Goal: Information Seeking & Learning: Learn about a topic

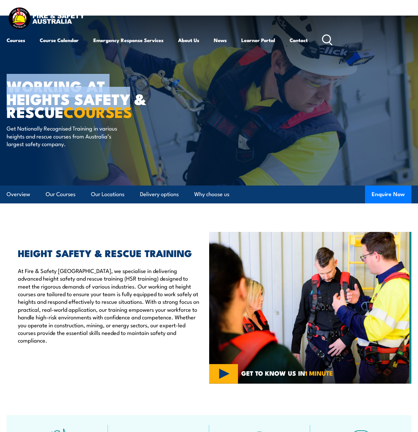
drag, startPoint x: 9, startPoint y: 84, endPoint x: 131, endPoint y: 99, distance: 123.2
click at [131, 99] on h1 "WORKING AT HEIGHTS SAFETY & RESCUE COURSES" at bounding box center [89, 98] width 164 height 39
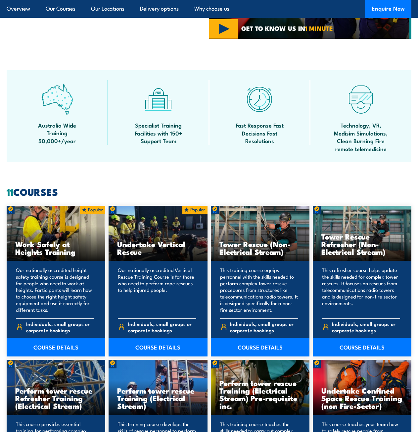
scroll to position [441, 0]
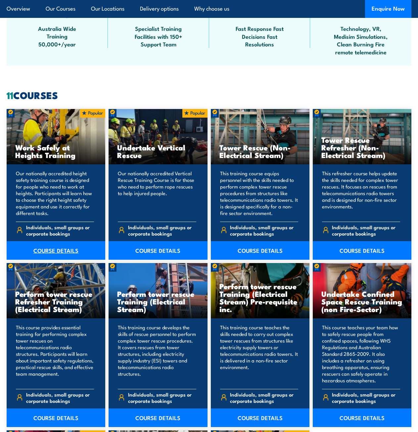
click at [63, 248] on link "COURSE DETAILS" at bounding box center [56, 250] width 99 height 19
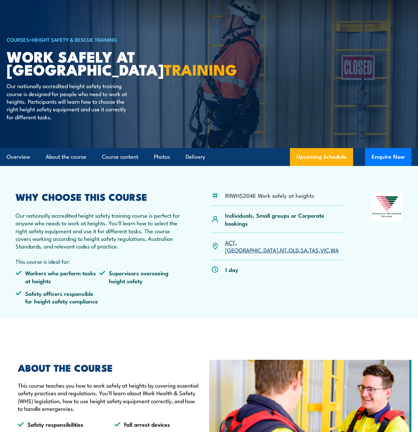
scroll to position [55, 0]
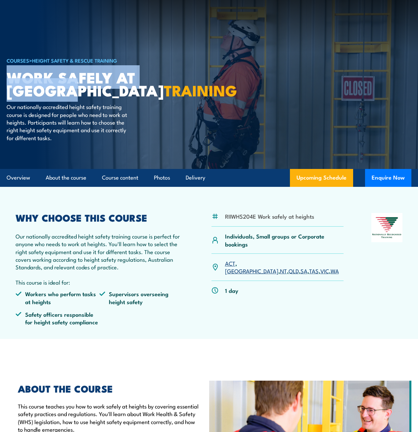
drag, startPoint x: 9, startPoint y: 76, endPoint x: 70, endPoint y: 93, distance: 62.8
click at [70, 93] on h1 "Work Safely at Heights TRAINING" at bounding box center [89, 84] width 164 height 26
copy h1 "Work Safely at [GEOGRAPHIC_DATA]"
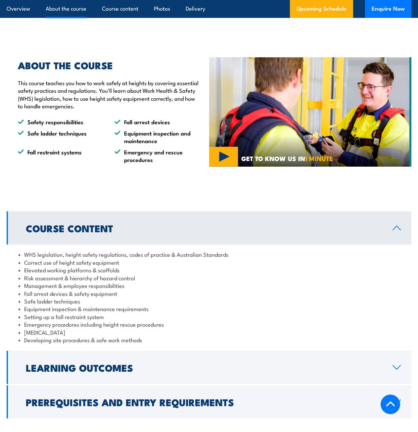
scroll to position [386, 0]
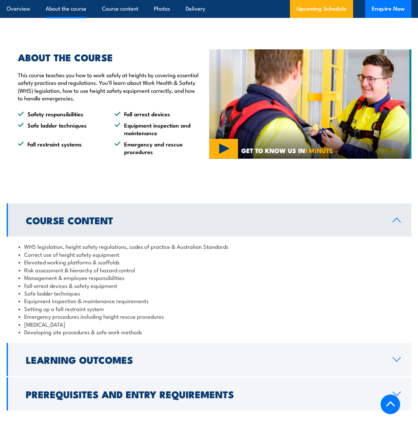
click at [182, 247] on li "WHS legislation, height safety regulations, codes of practice & Australian Stan…" at bounding box center [209, 246] width 381 height 8
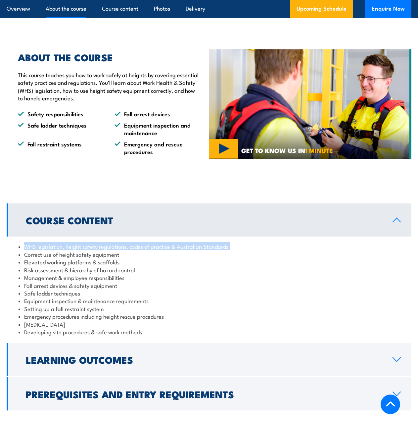
click at [182, 247] on li "WHS legislation, height safety regulations, codes of practice & Australian Stan…" at bounding box center [209, 246] width 381 height 8
copy ul "WHS legislation, height safety regulations, codes of practice & Australian Stan…"
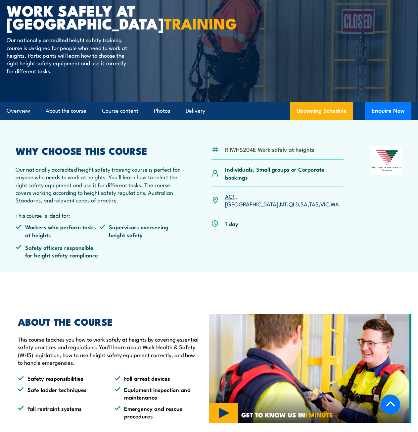
scroll to position [0, 0]
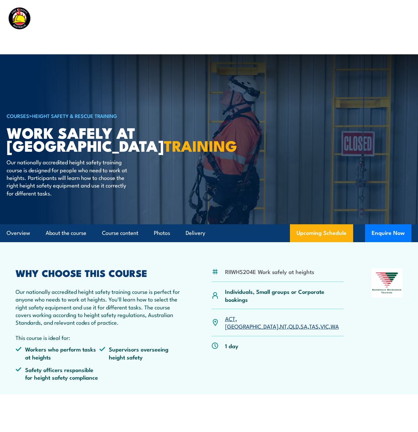
click at [255, 271] on li "RIIWHS204E Work safely at heights" at bounding box center [269, 272] width 89 height 8
click at [248, 271] on li "RIIWHS204E Work safely at heights" at bounding box center [269, 272] width 89 height 8
copy li "RIIWHS204E"
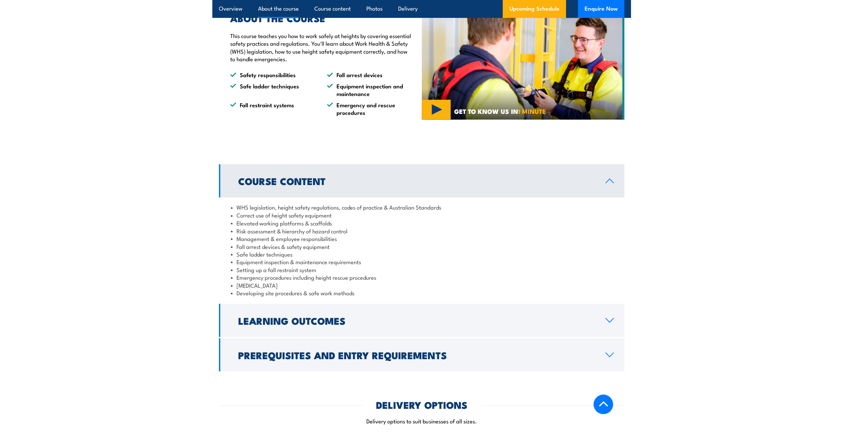
scroll to position [441, 0]
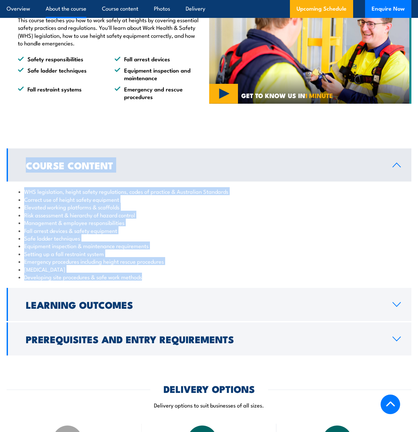
drag, startPoint x: 142, startPoint y: 278, endPoint x: 2, endPoint y: 178, distance: 171.4
click at [2, 178] on section "Course Content WHS legislation, height safety regulations, codes of practice & …" at bounding box center [209, 251] width 418 height 207
drag, startPoint x: 143, startPoint y: 278, endPoint x: 26, endPoint y: 193, distance: 144.7
click at [26, 193] on ul "WHS legislation, height safety regulations, codes of practice & Australian Stan…" at bounding box center [209, 233] width 381 height 93
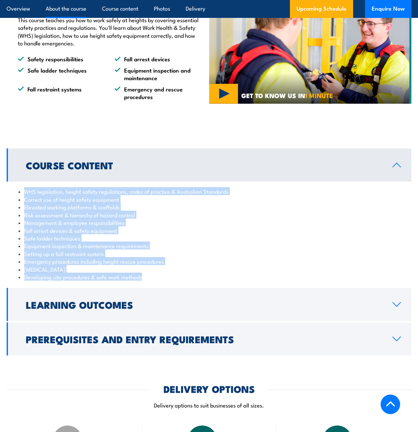
copy ul "WHS legislation, height safety regulations, codes of practice & Australian Stan…"
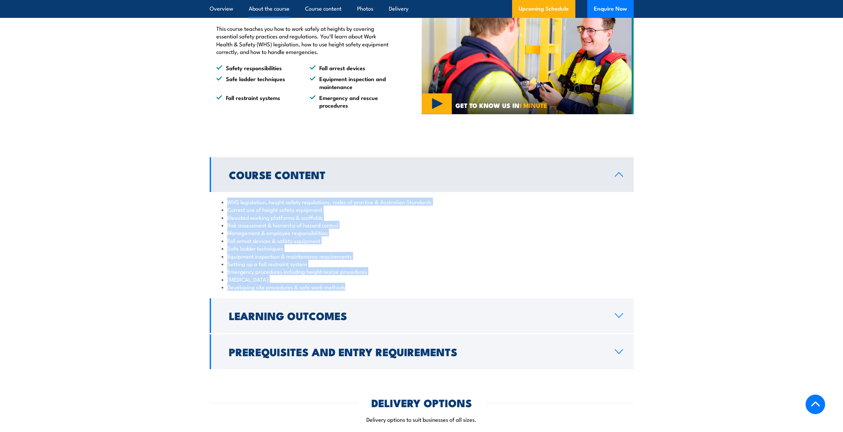
scroll to position [444, 0]
